Goal: Task Accomplishment & Management: Use online tool/utility

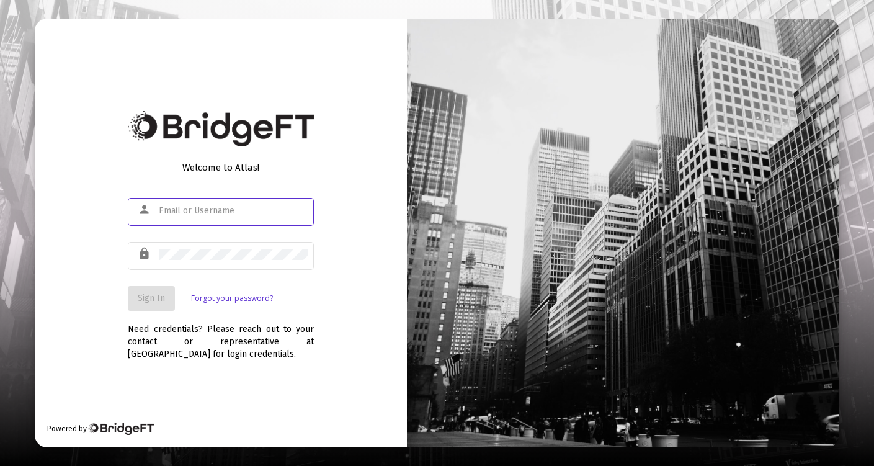
type input "[EMAIL_ADDRESS][PERSON_NAME][DOMAIN_NAME]"
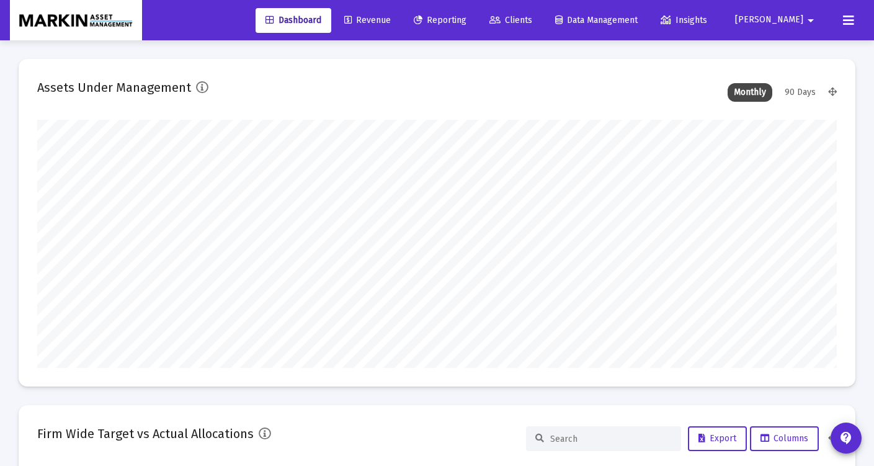
scroll to position [248, 430]
type input "[DATE]"
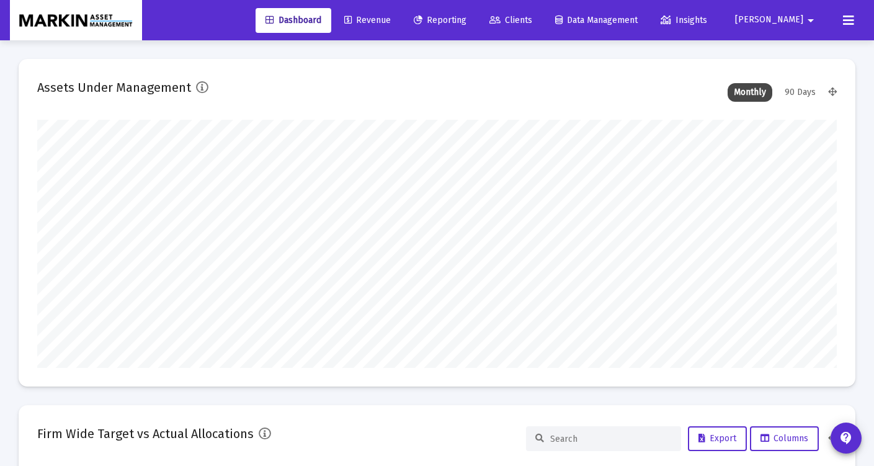
click at [532, 18] on span "Clients" at bounding box center [510, 20] width 43 height 11
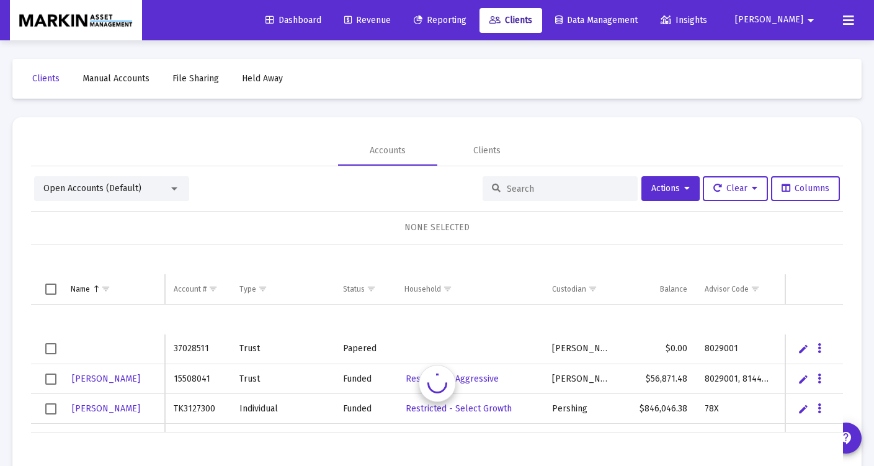
scroll to position [30, 0]
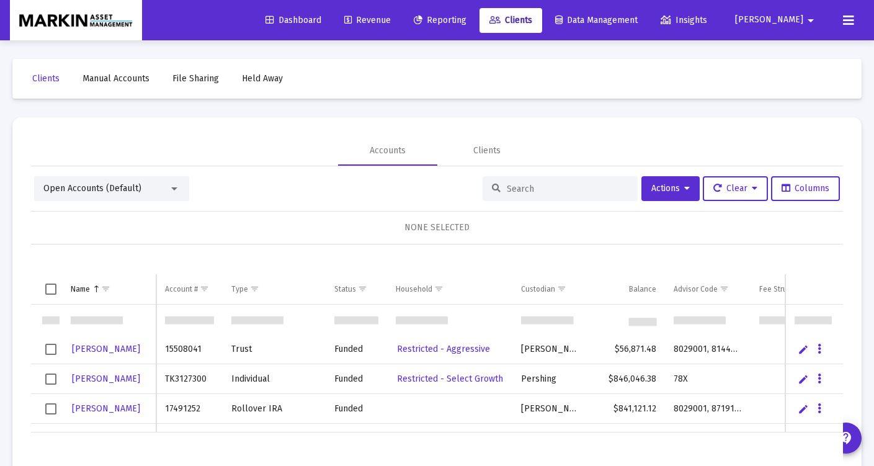
click at [466, 23] on span "Reporting" at bounding box center [440, 20] width 53 height 11
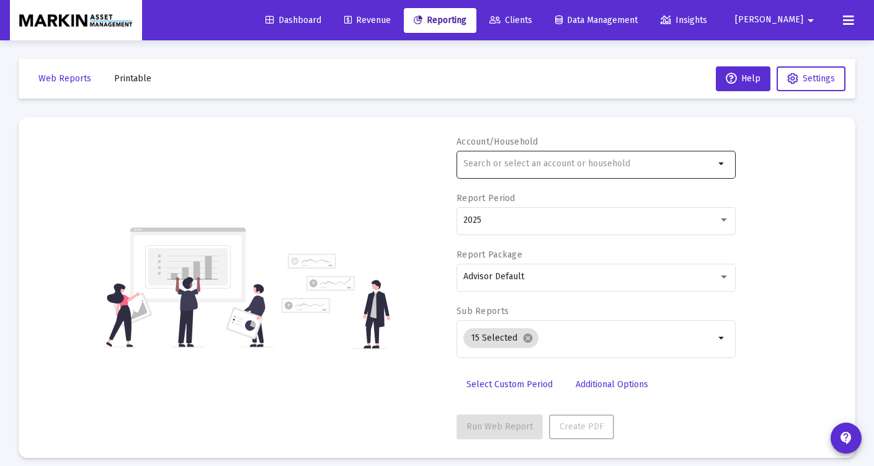
click at [580, 158] on div at bounding box center [588, 163] width 251 height 30
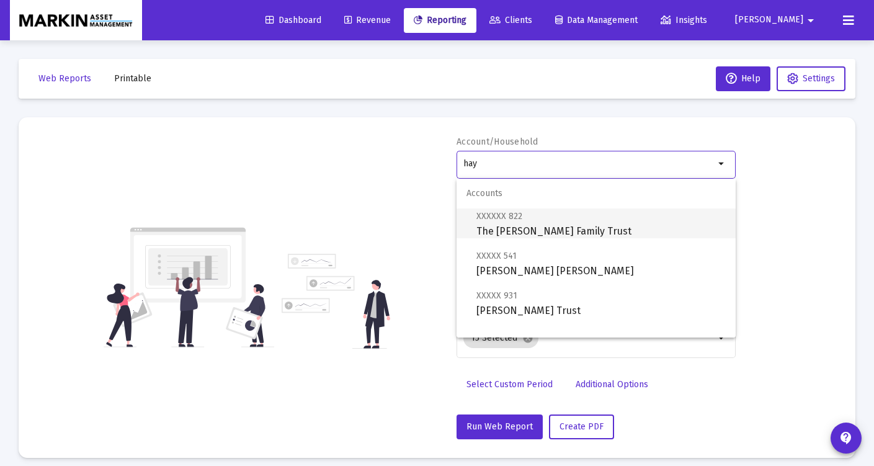
click at [555, 228] on span "XXXXXX 822 The [PERSON_NAME] Family Trust" at bounding box center [600, 223] width 249 height 30
type input "The [PERSON_NAME] Family Trust"
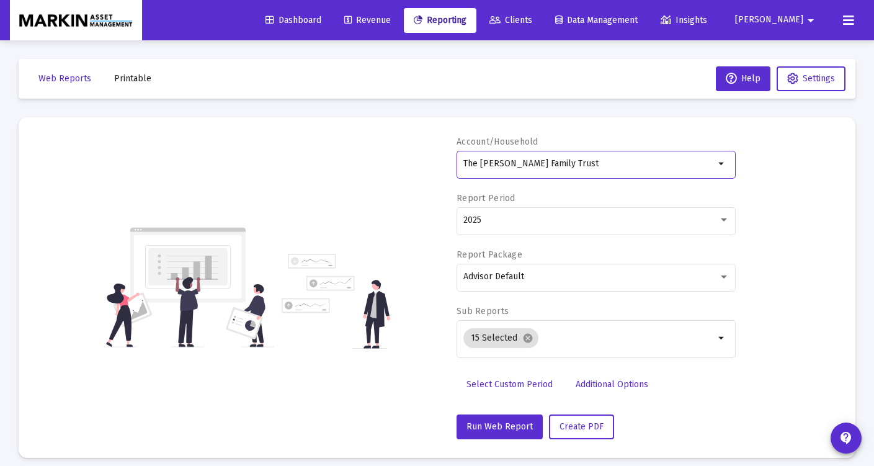
click at [621, 164] on input "The [PERSON_NAME] Family Trust" at bounding box center [588, 164] width 251 height 10
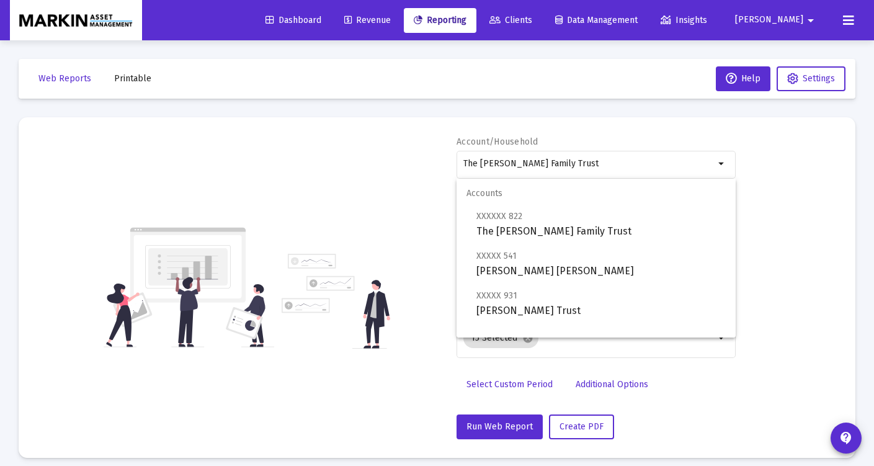
click at [663, 123] on mat-card "Account/Household The Hay Watanabe Family Trust arrow_drop_down Report Period 2…" at bounding box center [437, 287] width 837 height 340
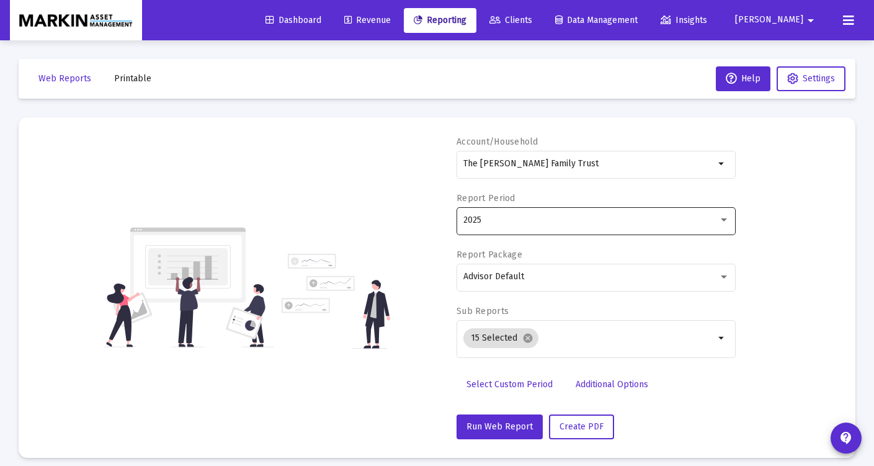
click at [551, 221] on div "2025" at bounding box center [590, 220] width 255 height 10
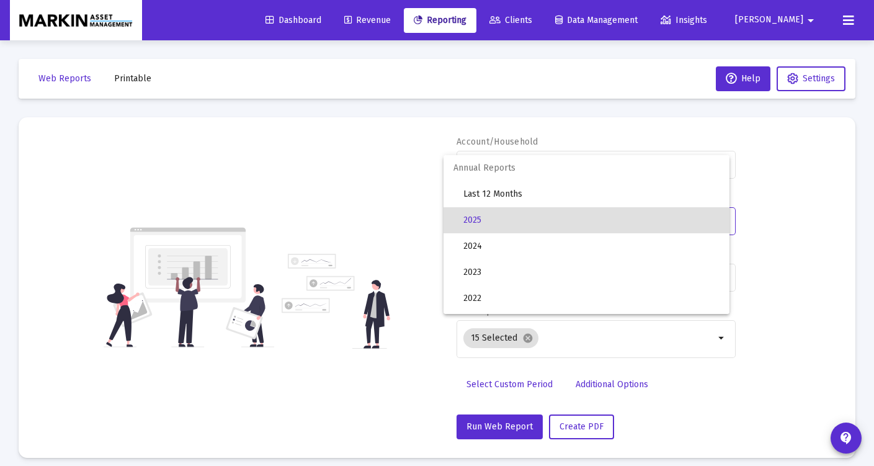
click at [830, 241] on div at bounding box center [437, 233] width 874 height 466
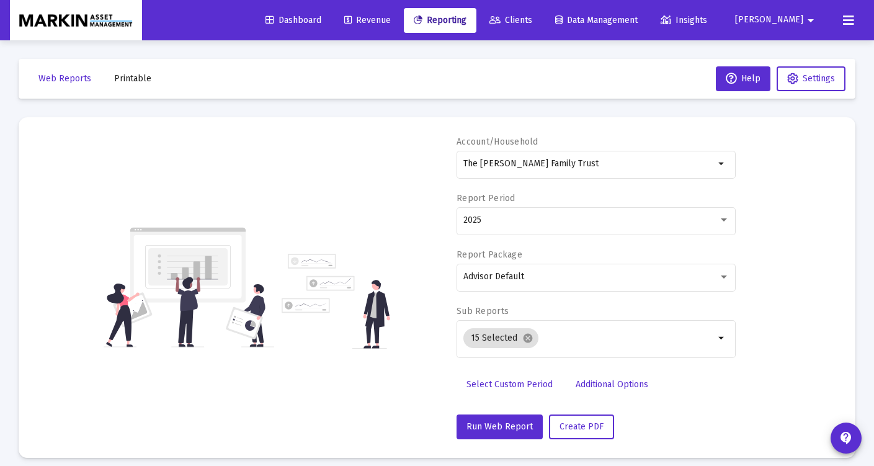
click at [524, 384] on span "Select Custom Period" at bounding box center [509, 384] width 86 height 11
click at [587, 218] on icon "Open calendar" at bounding box center [584, 219] width 10 height 11
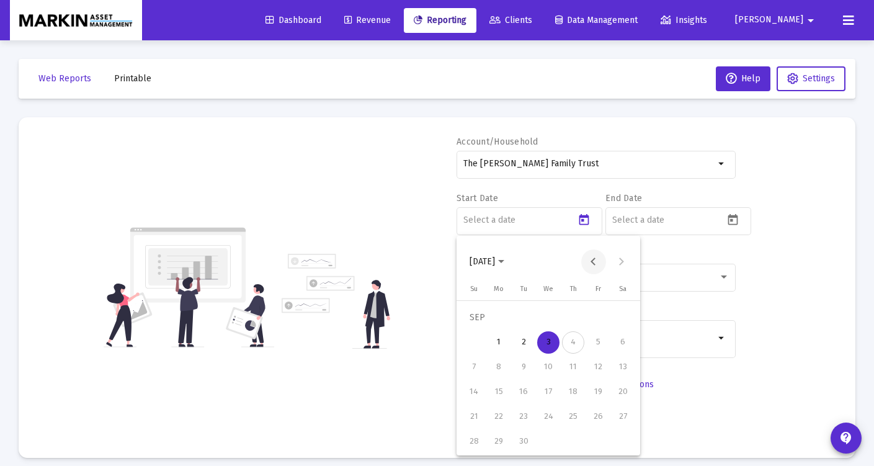
click at [592, 262] on button "Previous month" at bounding box center [593, 261] width 25 height 25
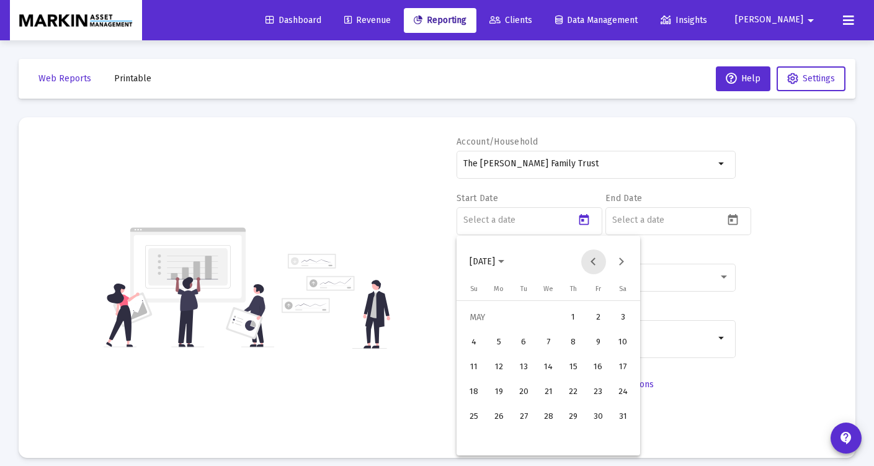
click at [592, 262] on button "Previous month" at bounding box center [593, 261] width 25 height 25
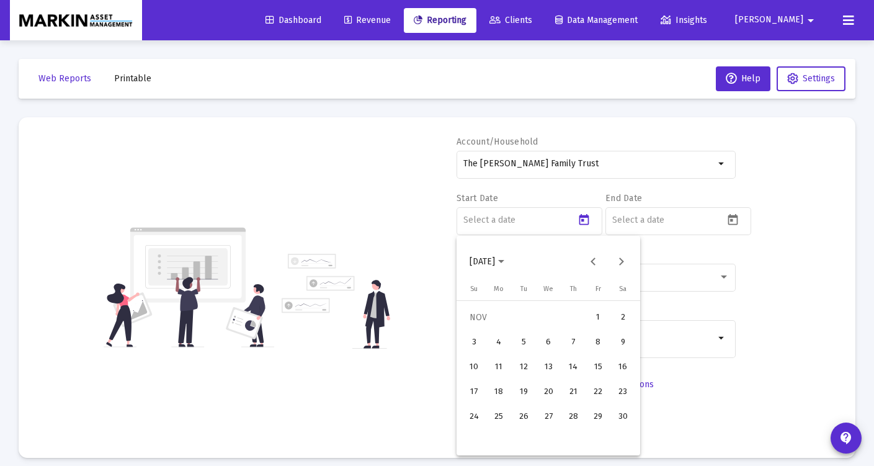
click at [603, 317] on div "1" at bounding box center [598, 317] width 22 height 22
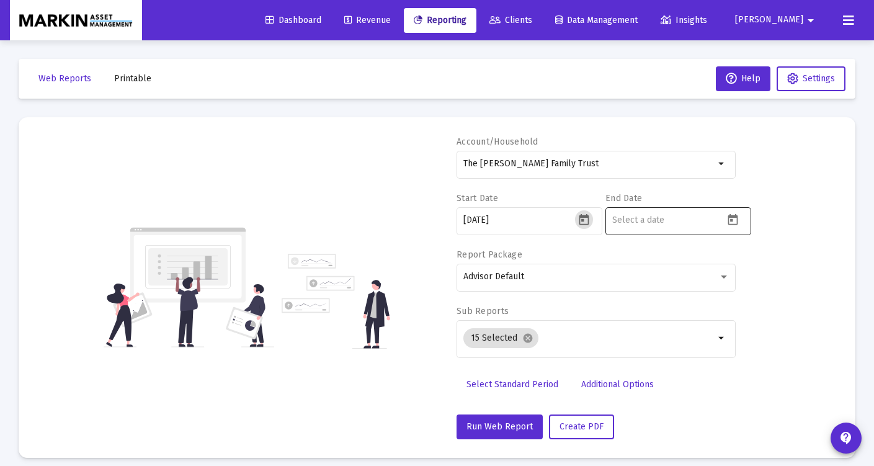
click at [732, 220] on icon "Open calendar" at bounding box center [732, 219] width 10 height 11
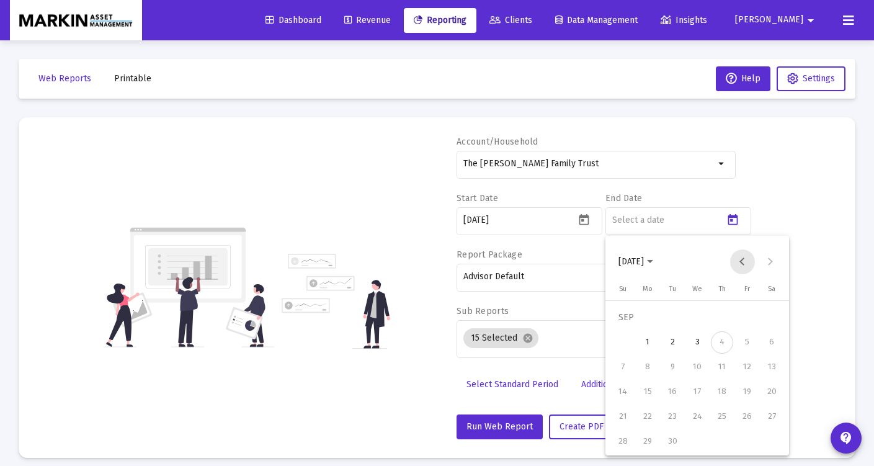
click at [742, 266] on button "Previous month" at bounding box center [742, 261] width 25 height 25
click at [770, 261] on button "Next month" at bounding box center [770, 261] width 25 height 25
click at [579, 224] on div at bounding box center [437, 233] width 874 height 466
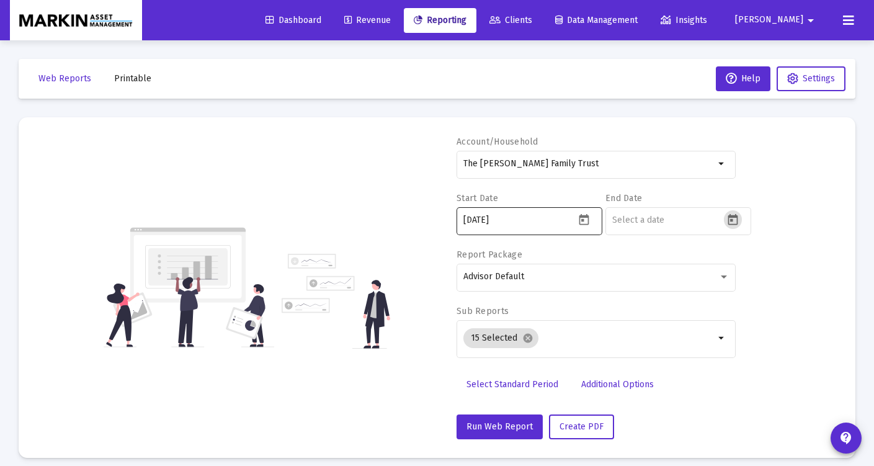
click at [582, 223] on icon "Open calendar" at bounding box center [583, 219] width 13 height 13
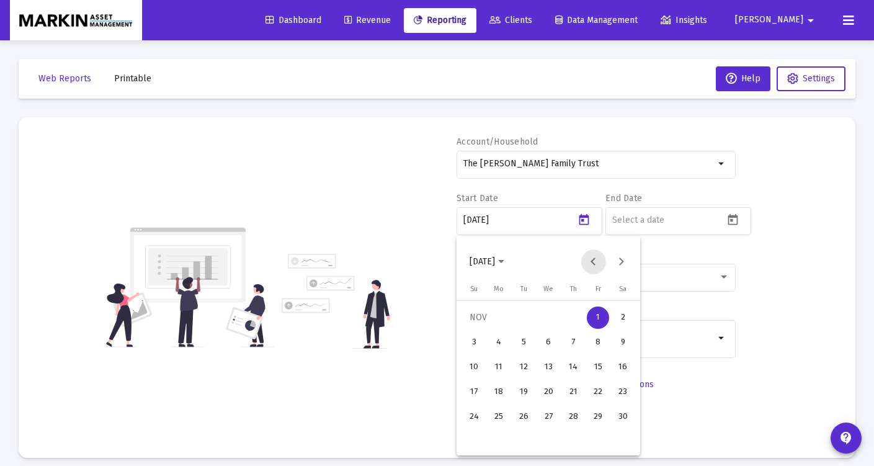
click at [597, 257] on button "Previous month" at bounding box center [593, 261] width 25 height 25
click at [599, 256] on button "Previous month" at bounding box center [593, 261] width 25 height 25
click at [598, 256] on button "Previous month" at bounding box center [593, 261] width 25 height 25
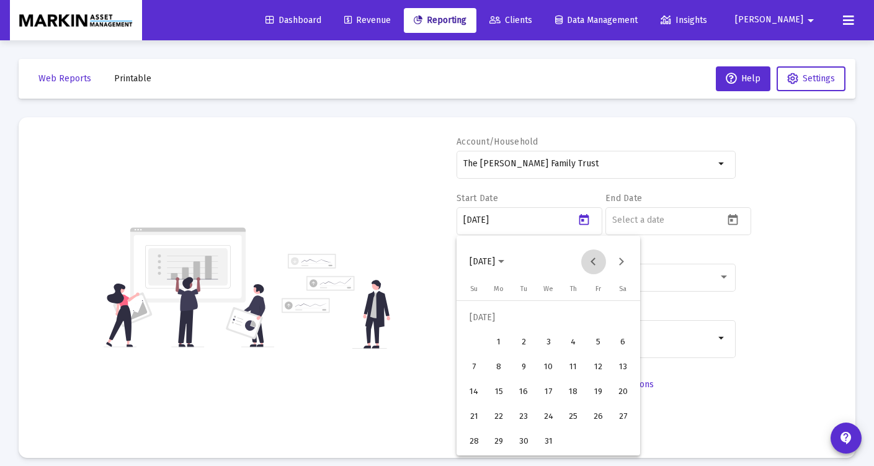
click at [598, 256] on button "Previous month" at bounding box center [593, 261] width 25 height 25
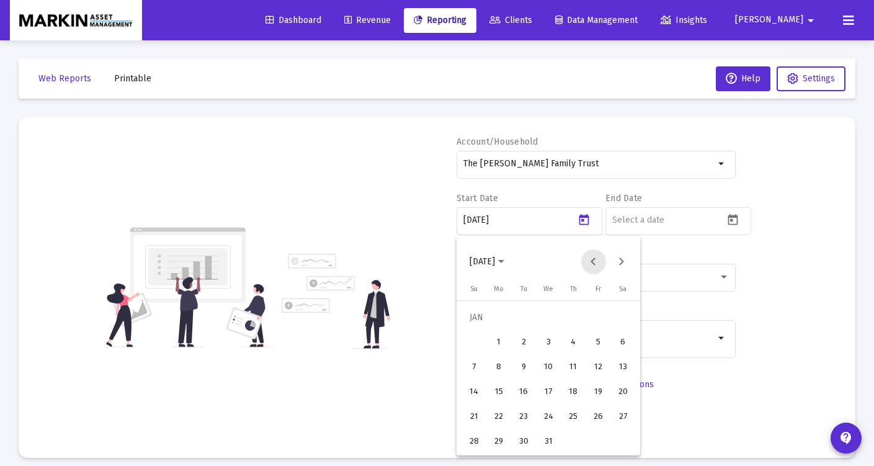
click at [598, 256] on button "Previous month" at bounding box center [593, 261] width 25 height 25
click at [618, 257] on button "Next month" at bounding box center [621, 261] width 25 height 25
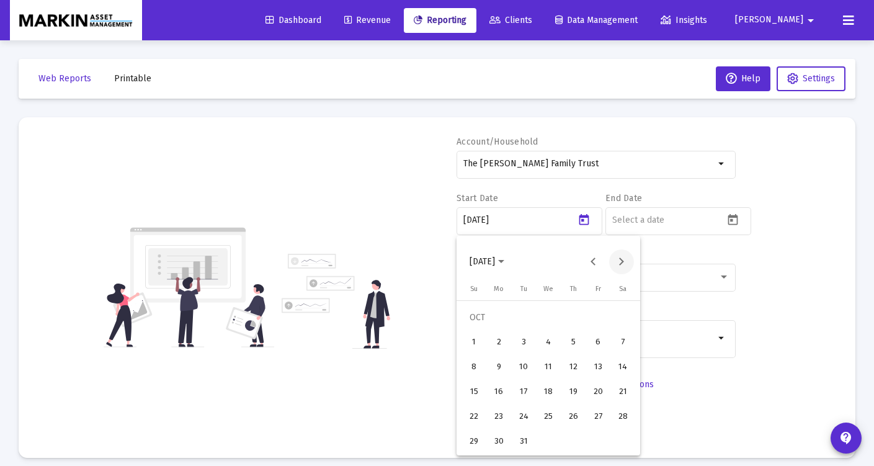
click at [622, 259] on button "Next month" at bounding box center [621, 261] width 25 height 25
click at [540, 314] on div "1" at bounding box center [548, 317] width 22 height 22
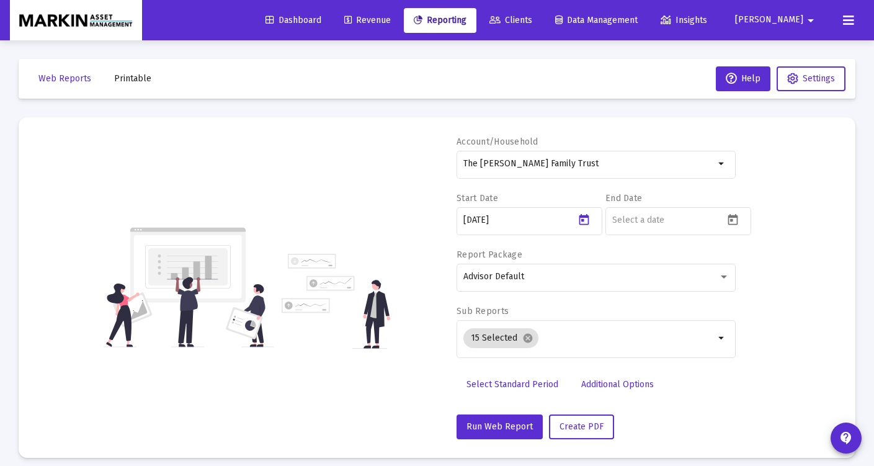
type input "[DATE]"
click at [731, 224] on icon "Open calendar" at bounding box center [732, 219] width 10 height 11
click at [745, 260] on button "Previous month" at bounding box center [742, 261] width 25 height 25
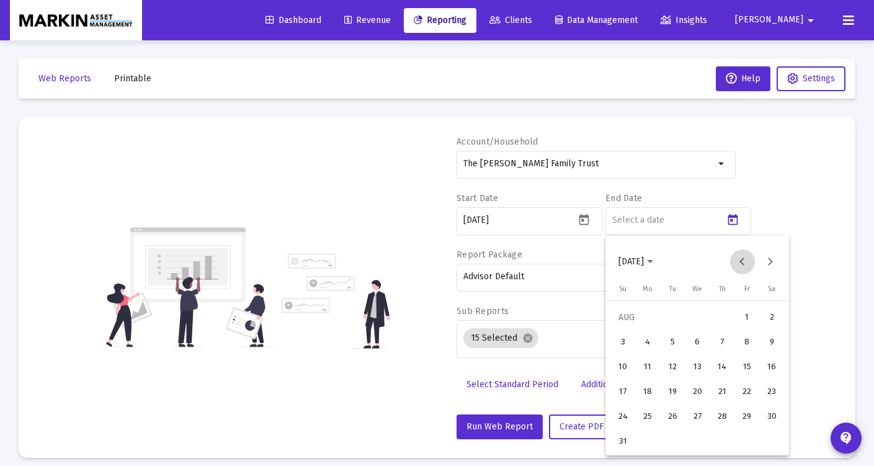
click at [745, 260] on button "Previous month" at bounding box center [742, 261] width 25 height 25
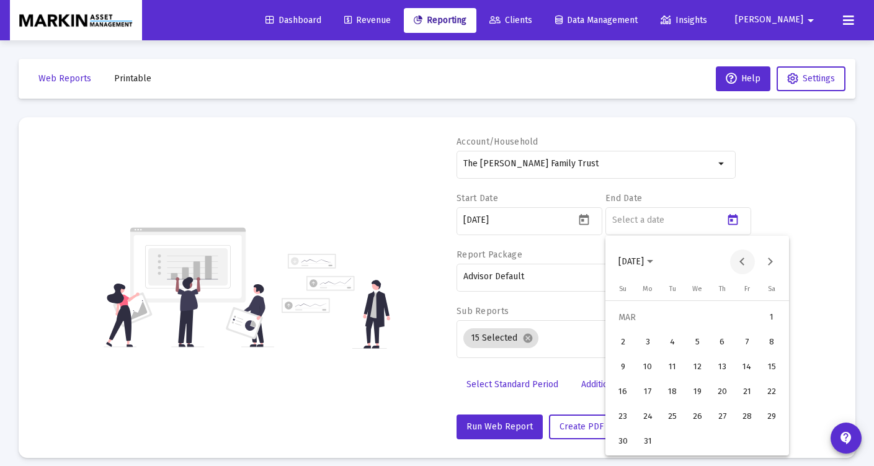
click at [741, 258] on button "Previous month" at bounding box center [742, 261] width 25 height 25
click at [742, 413] on div "28" at bounding box center [746, 417] width 22 height 22
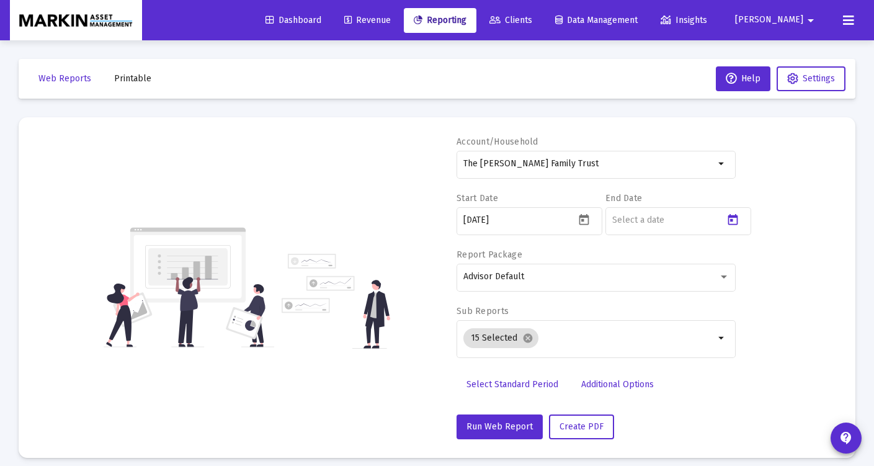
type input "[DATE]"
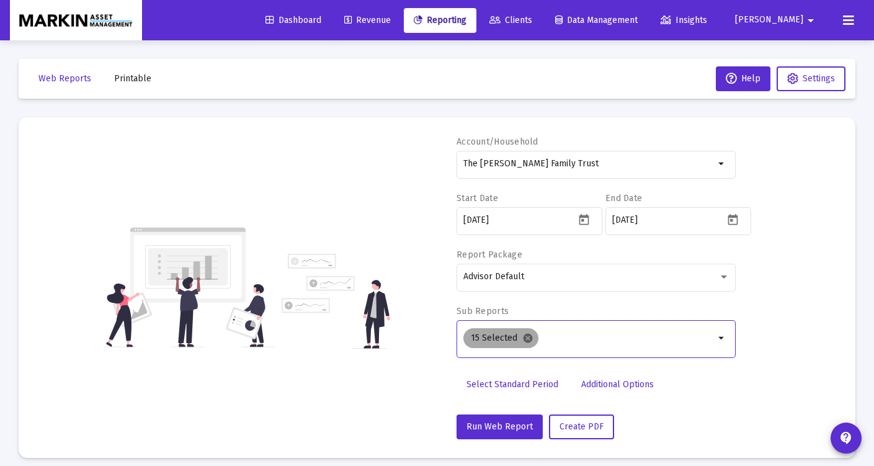
click at [526, 336] on mat-icon "cancel" at bounding box center [527, 337] width 11 height 11
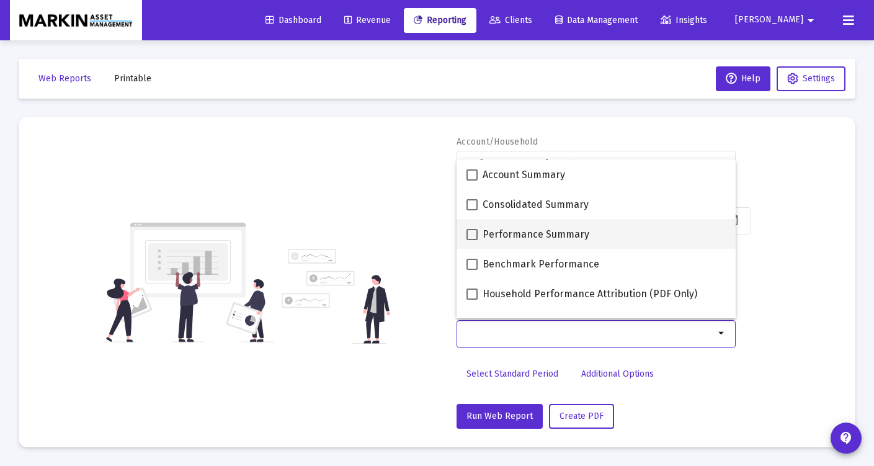
click at [474, 231] on span at bounding box center [471, 234] width 11 height 11
click at [472, 240] on input "Performance Summary" at bounding box center [471, 240] width 1 height 1
checkbox input "true"
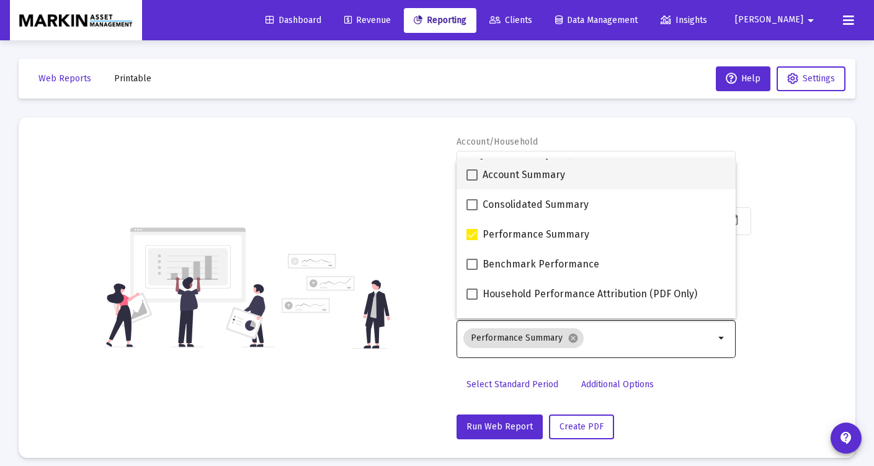
click at [473, 177] on span at bounding box center [471, 174] width 11 height 11
click at [472, 180] on input "Account Summary" at bounding box center [471, 180] width 1 height 1
checkbox input "true"
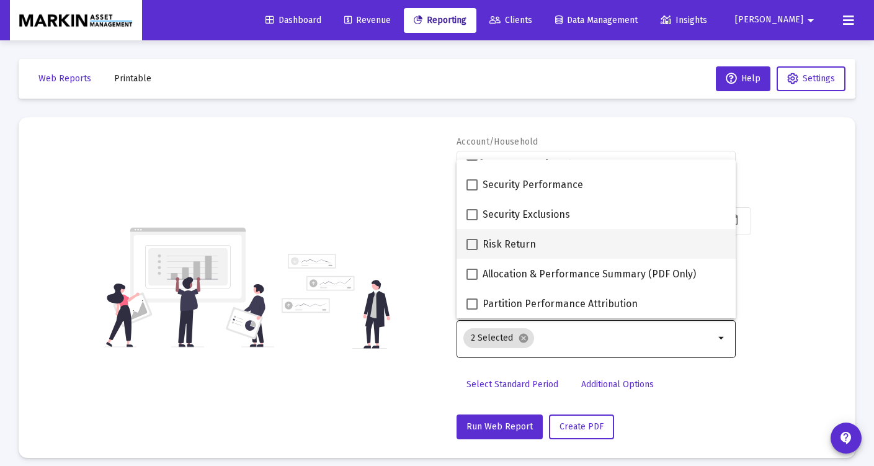
scroll to position [496, 0]
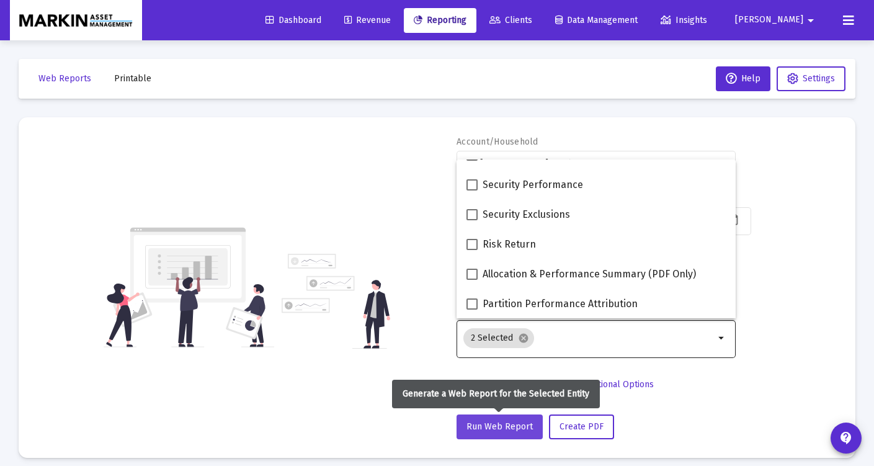
click at [510, 430] on span "Run Web Report" at bounding box center [499, 426] width 66 height 11
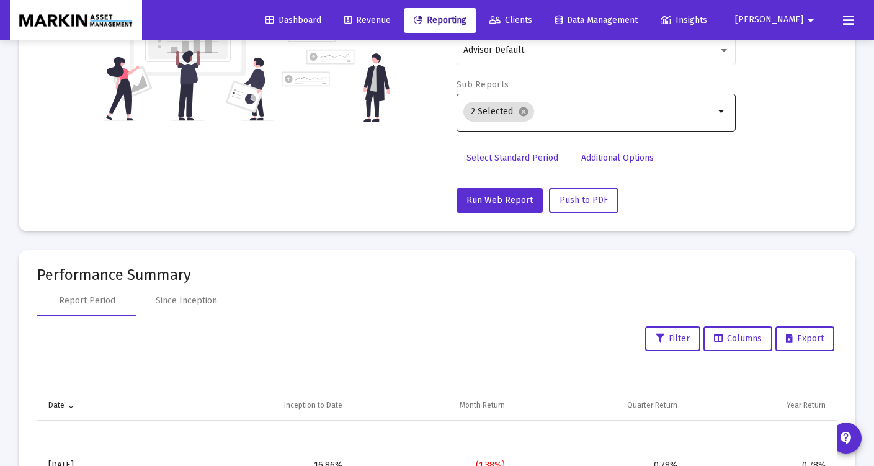
scroll to position [135, 0]
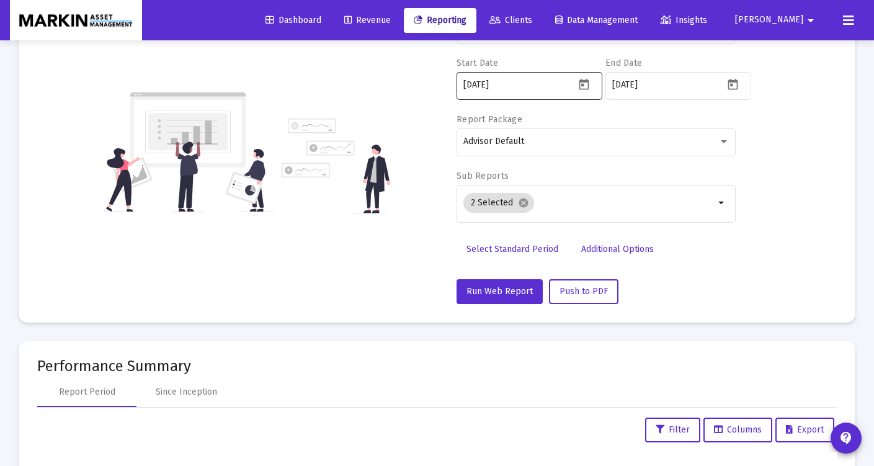
click at [582, 85] on icon "Open calendar" at bounding box center [584, 84] width 10 height 11
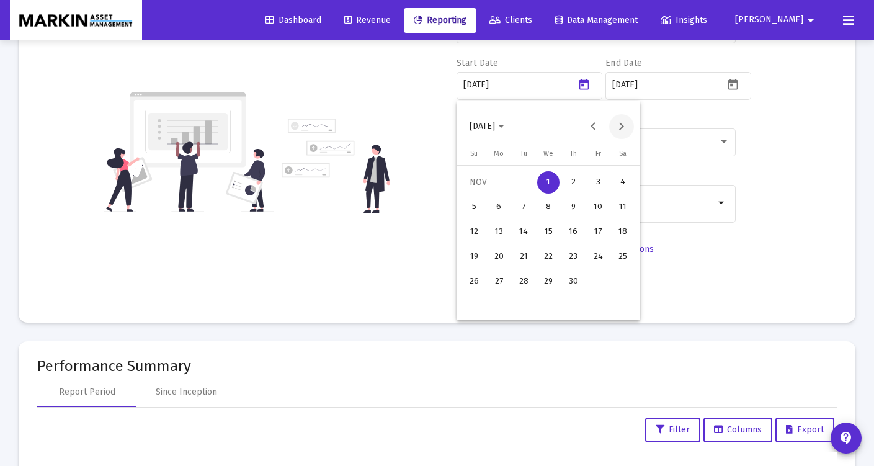
click at [621, 128] on button "Next month" at bounding box center [621, 126] width 25 height 25
click at [504, 203] on div "1" at bounding box center [498, 207] width 22 height 22
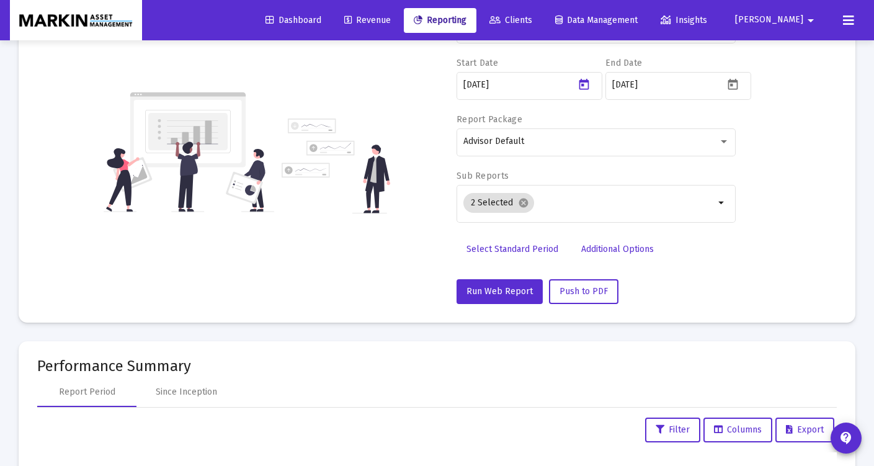
type input "[DATE]"
click at [732, 86] on icon "Open calendar" at bounding box center [732, 84] width 10 height 11
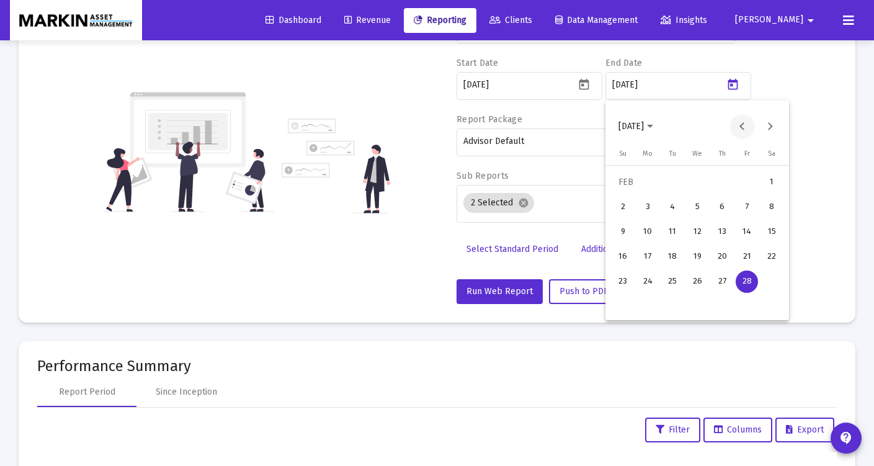
click at [736, 126] on button "Previous month" at bounding box center [742, 126] width 25 height 25
click at [669, 303] on div "31" at bounding box center [672, 306] width 22 height 22
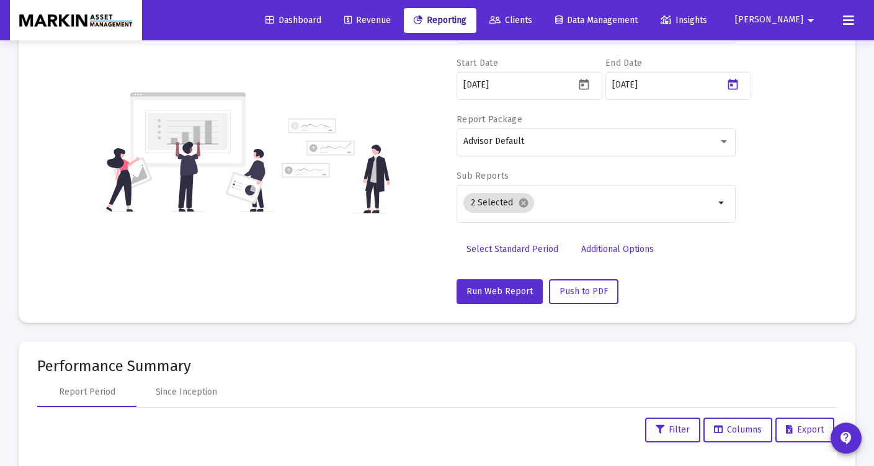
type input "[DATE]"
click at [502, 288] on span "Run Web Report" at bounding box center [499, 291] width 66 height 11
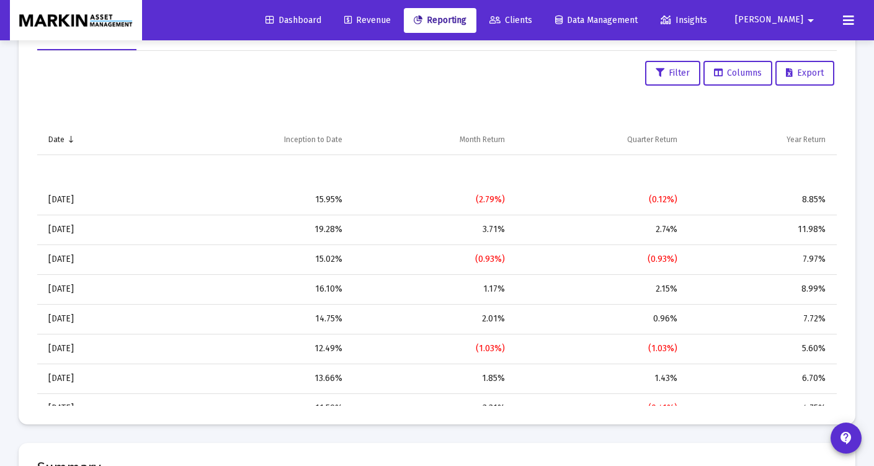
scroll to position [0, 0]
